Goal: Transaction & Acquisition: Purchase product/service

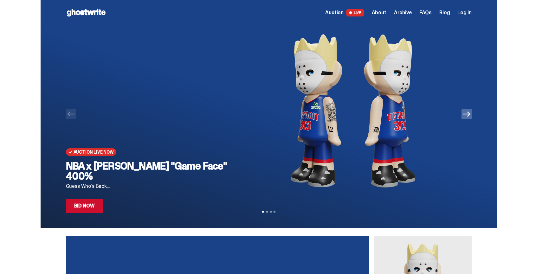
click at [91, 207] on link "Bid Now" at bounding box center [84, 206] width 37 height 14
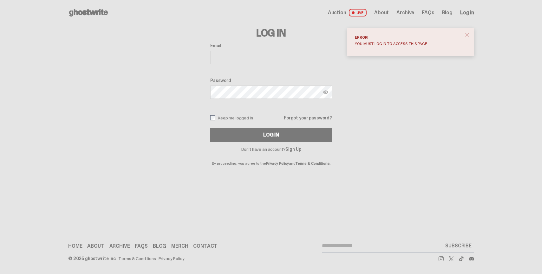
type input "**********"
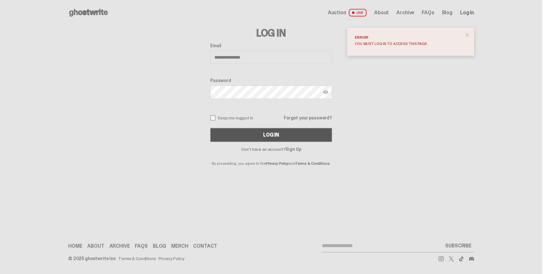
click at [254, 135] on button "Log In" at bounding box center [271, 135] width 122 height 14
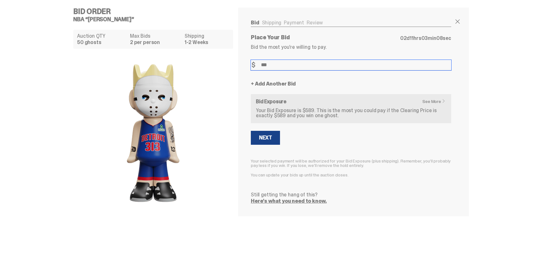
type input "***"
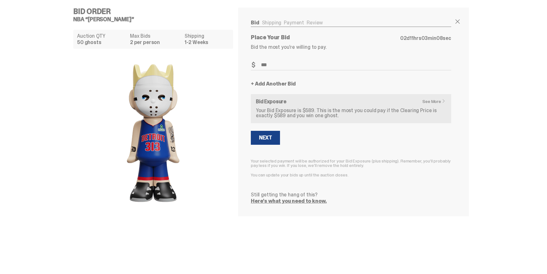
click at [318, 144] on div "Next" at bounding box center [351, 138] width 200 height 14
click at [276, 138] on button "Next" at bounding box center [265, 138] width 29 height 14
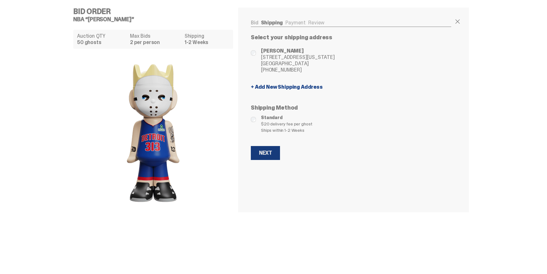
click at [270, 153] on div "Next" at bounding box center [265, 153] width 13 height 5
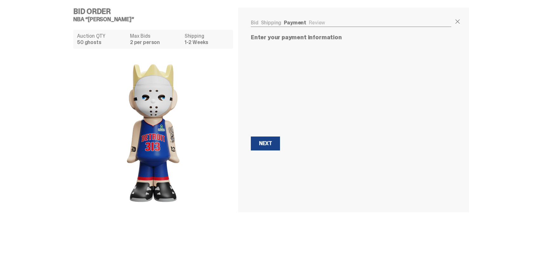
click at [270, 22] on link "Shipping" at bounding box center [271, 22] width 21 height 7
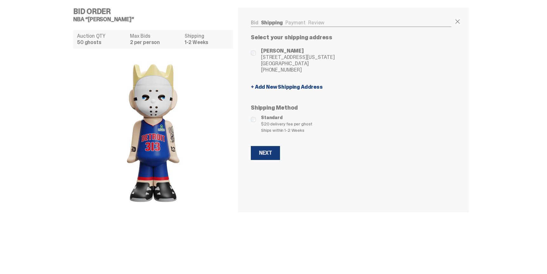
click at [272, 155] on button "Next" at bounding box center [265, 153] width 29 height 14
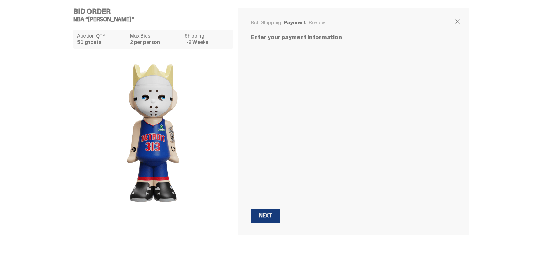
click at [264, 216] on div "Next" at bounding box center [265, 215] width 13 height 5
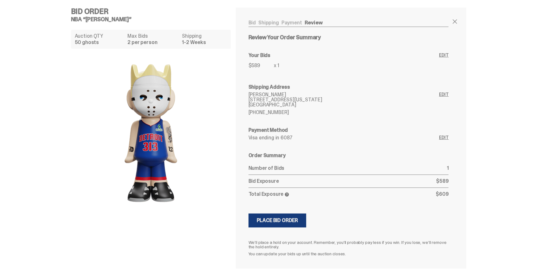
click at [270, 223] on div "Place Bid Order" at bounding box center [278, 220] width 42 height 5
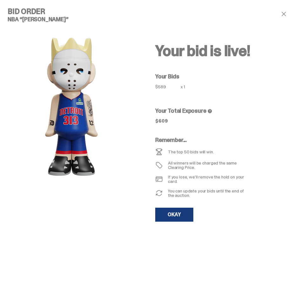
click at [176, 215] on link "OKAY" at bounding box center [174, 214] width 38 height 14
